Goal: Find specific fact

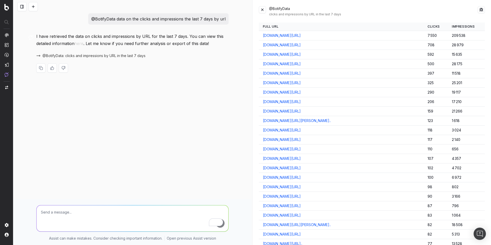
scroll to position [837, 0]
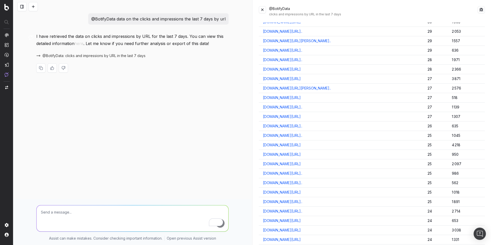
click at [187, 18] on p "@BotifyData data on the clicks and impressions the last 7 days by url" at bounding box center [158, 18] width 134 height 7
copy p "@BotifyData data on the clicks and impressions the last 7 days by url"
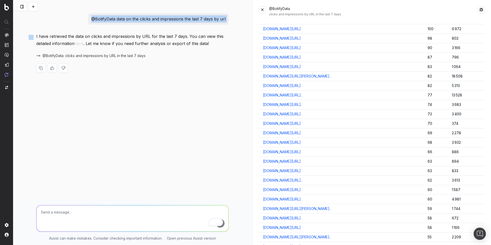
scroll to position [0, 0]
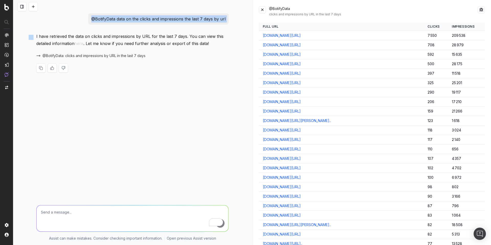
copy p "@BotifyData data on the clicks and impressions the last 7 days by url"
click at [451, 36] on td "209 538" at bounding box center [466, 35] width 37 height 9
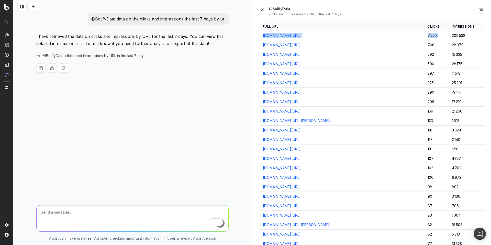
drag, startPoint x: 461, startPoint y: 36, endPoint x: 445, endPoint y: 38, distance: 16.3
click at [448, 38] on td "209 538" at bounding box center [466, 35] width 37 height 9
